Goal: Task Accomplishment & Management: Complete application form

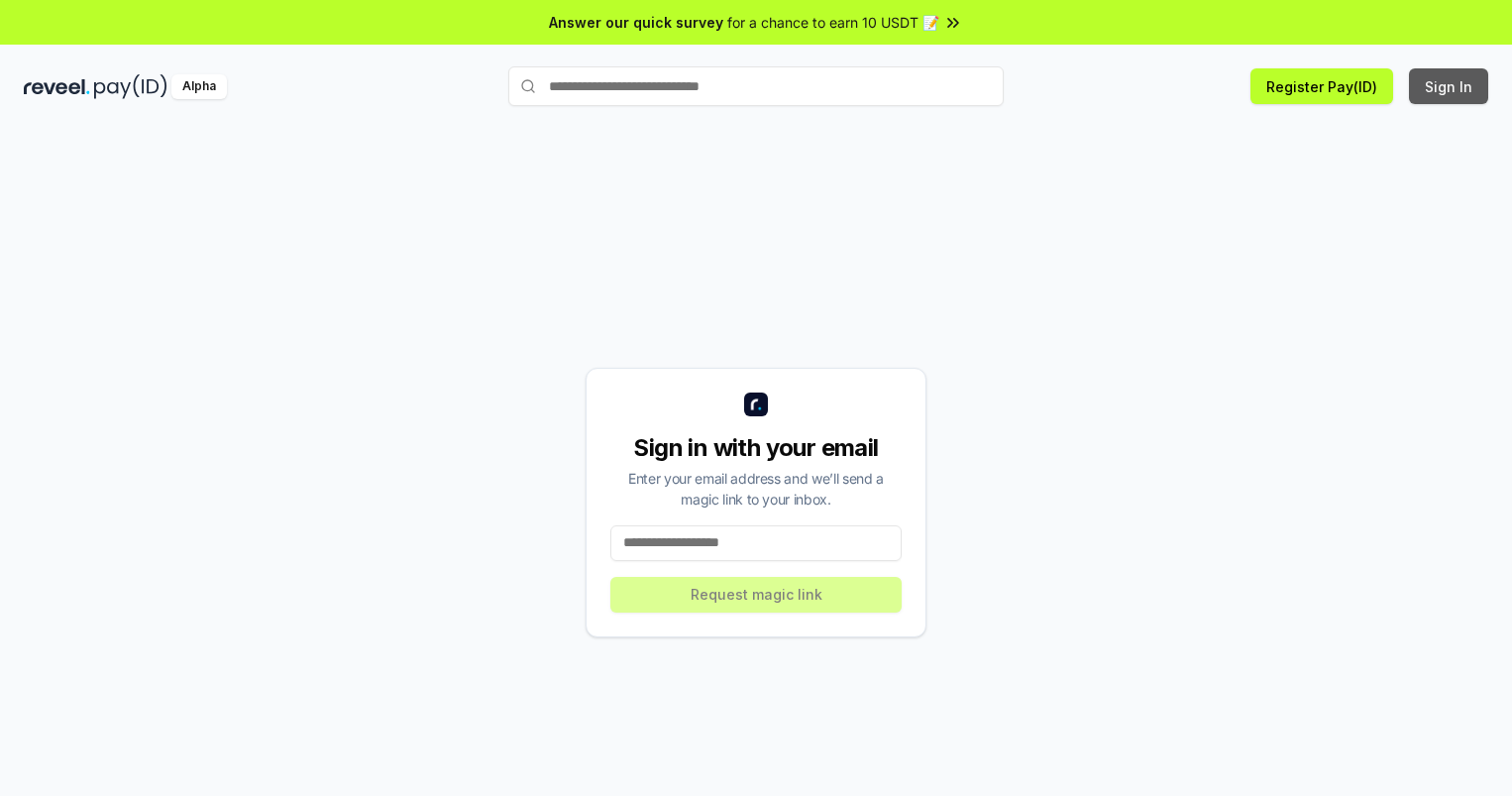
click at [1450, 86] on button "Sign In" at bounding box center [1449, 86] width 79 height 36
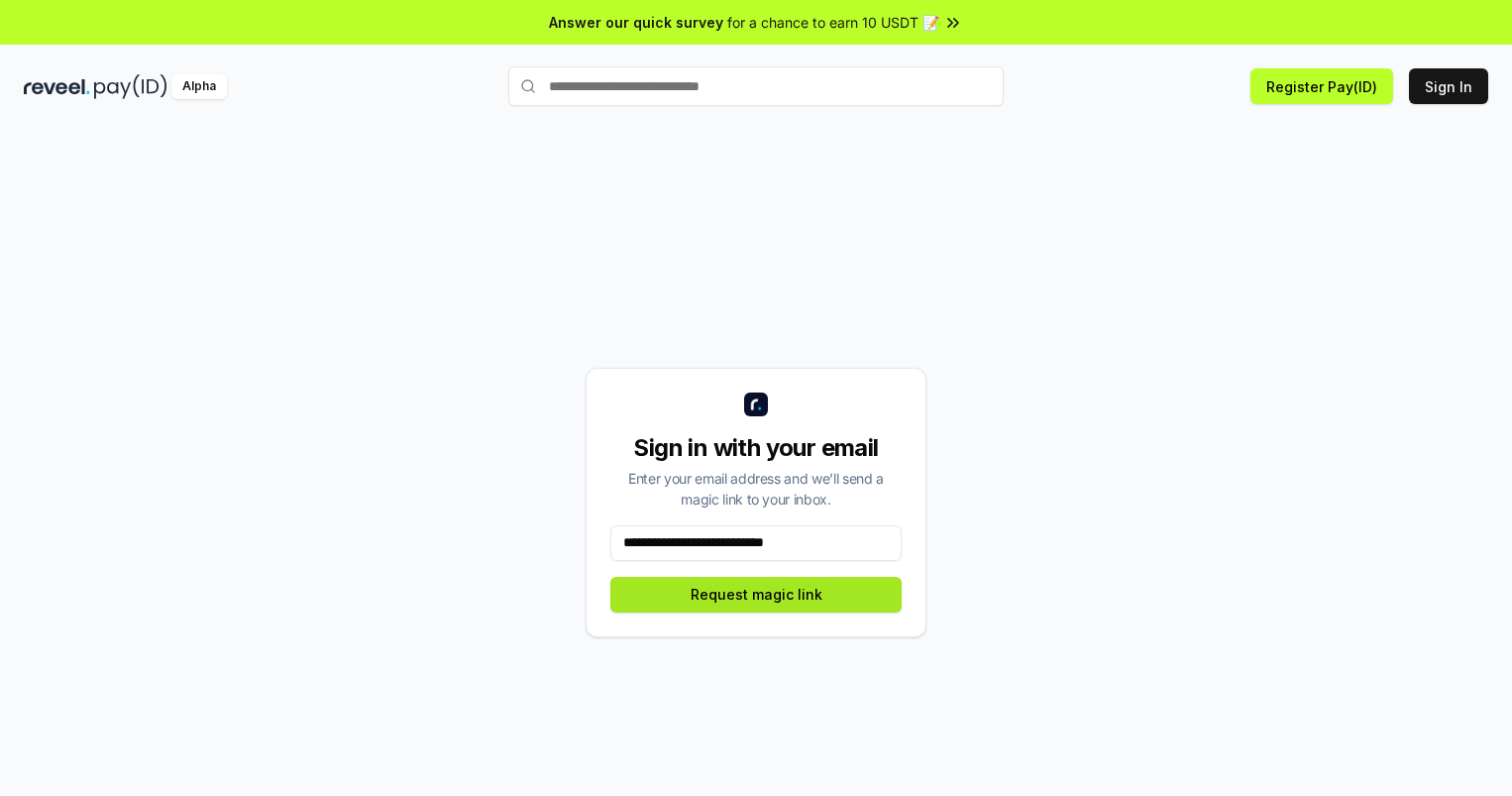
type input "**********"
click at [756, 594] on button "Request magic link" at bounding box center [756, 595] width 291 height 36
